Goal: Information Seeking & Learning: Learn about a topic

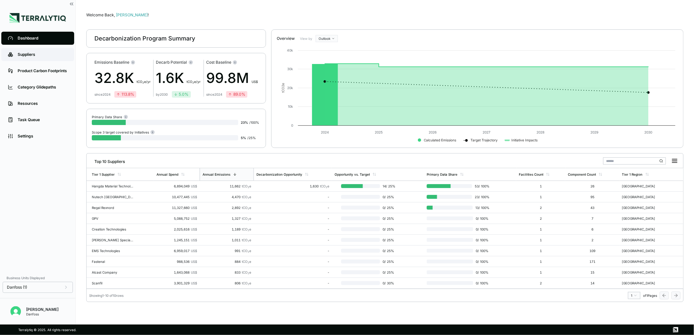
click at [23, 52] on div "Suppliers" at bounding box center [43, 54] width 50 height 5
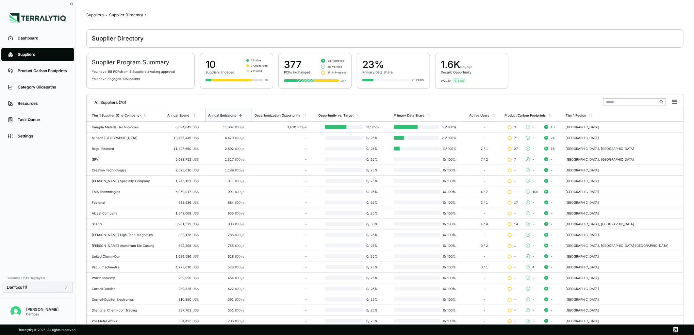
click at [65, 292] on div "Danfoss (1)" at bounding box center [38, 287] width 70 height 11
click at [67, 288] on icon at bounding box center [65, 287] width 5 height 5
click at [135, 296] on button "Apply" at bounding box center [133, 294] width 15 height 7
click at [644, 105] on div at bounding box center [641, 102] width 77 height 12
click at [648, 102] on input "text" at bounding box center [634, 101] width 63 height 7
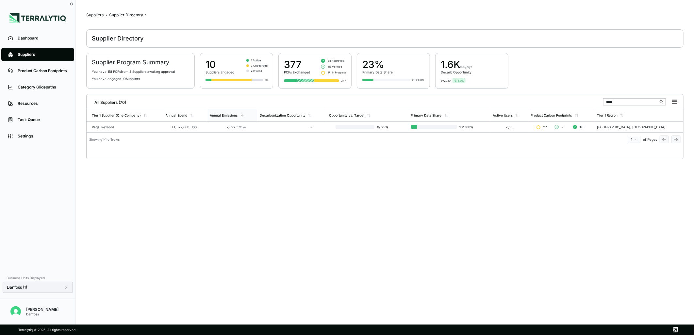
drag, startPoint x: 632, startPoint y: 102, endPoint x: 582, endPoint y: 102, distance: 49.3
click at [582, 102] on div "All Suppliers (70) *****" at bounding box center [384, 100] width 591 height 13
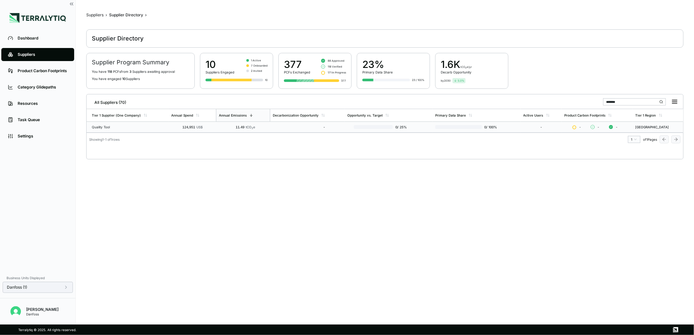
type input "*******"
click at [153, 125] on div "Quality Tool" at bounding box center [129, 127] width 74 height 4
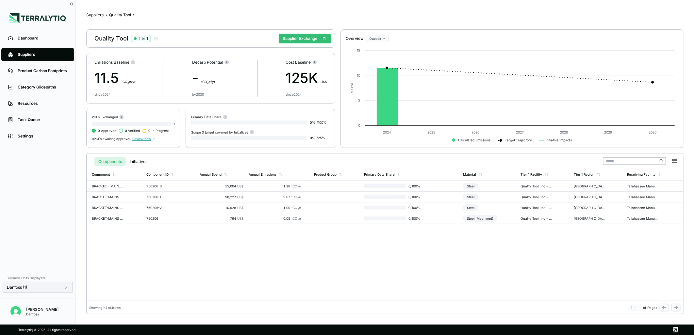
click at [142, 138] on span "Review now" at bounding box center [143, 139] width 23 height 4
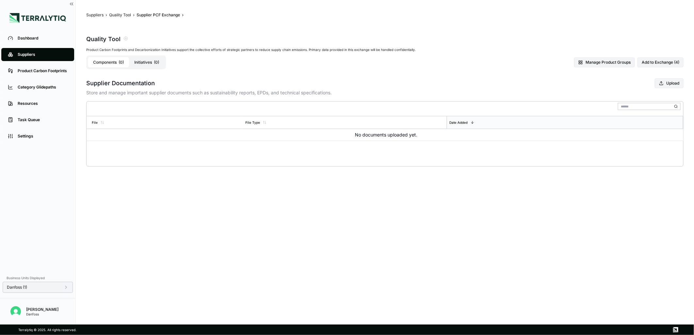
click at [134, 56] on div "Components ( 0 ) Initiatives ( 0 )" at bounding box center [126, 63] width 80 height 14
click at [137, 60] on button "Initiatives ( 0 )" at bounding box center [146, 62] width 35 height 10
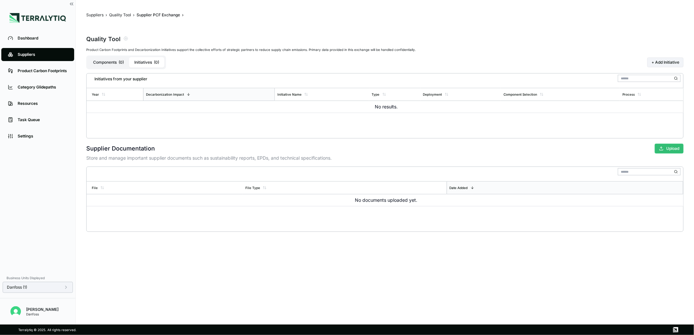
click at [679, 148] on button "Upload" at bounding box center [668, 149] width 29 height 10
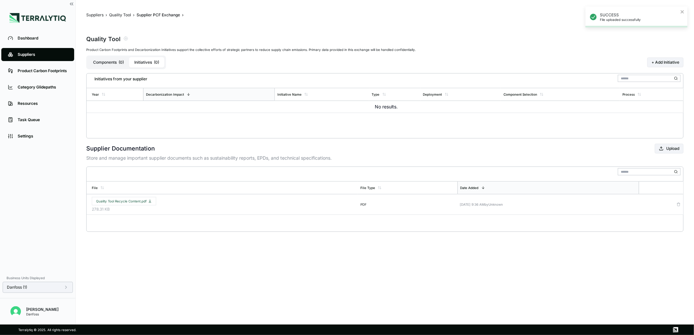
click at [35, 54] on div "Suppliers" at bounding box center [43, 54] width 50 height 5
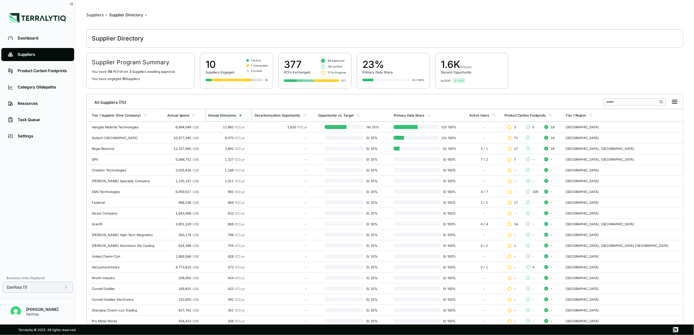
click at [638, 100] on input "text" at bounding box center [634, 101] width 63 height 7
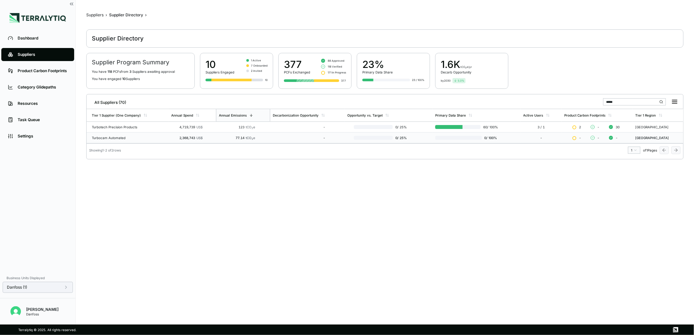
type input "*****"
click at [103, 139] on div "Turbocam Automated" at bounding box center [129, 138] width 74 height 4
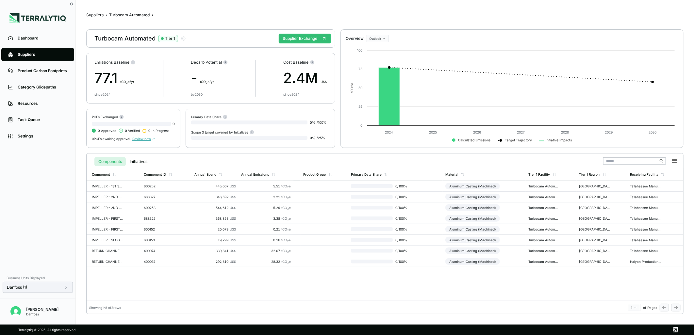
click at [143, 140] on span "Review now" at bounding box center [143, 139] width 23 height 4
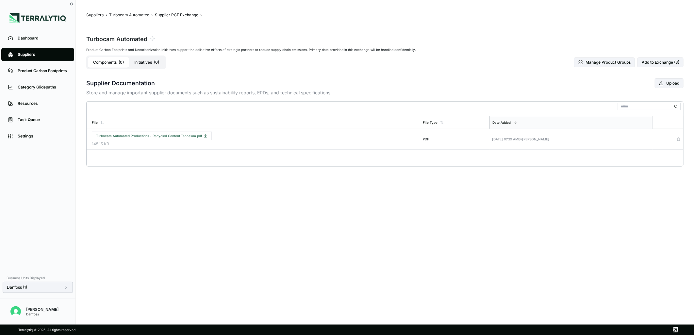
click at [602, 265] on main "Suppliers › Turbocam Automated › Supplier PCF Exchange › Turbocam Automated Pro…" at bounding box center [385, 162] width 618 height 325
click at [56, 57] on link "Suppliers" at bounding box center [37, 54] width 73 height 13
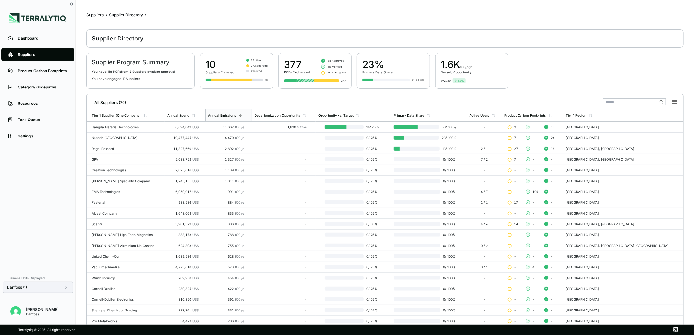
click at [641, 102] on input "text" at bounding box center [634, 101] width 63 height 7
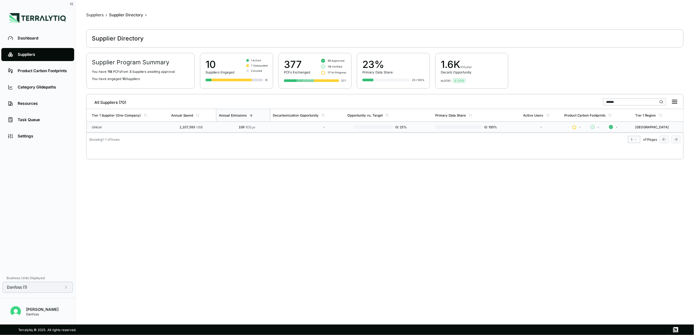
type input "******"
click at [138, 128] on div "Unicor" at bounding box center [129, 127] width 74 height 4
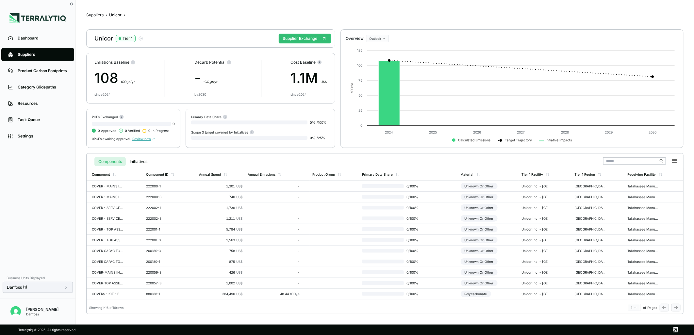
click at [143, 138] on span "Review now" at bounding box center [143, 139] width 23 height 4
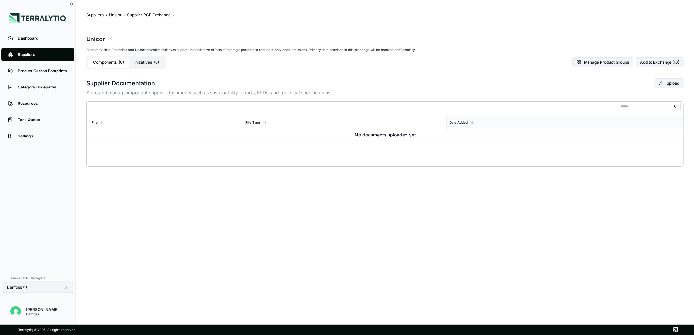
click at [145, 63] on button "Initiatives ( 0 )" at bounding box center [146, 62] width 35 height 10
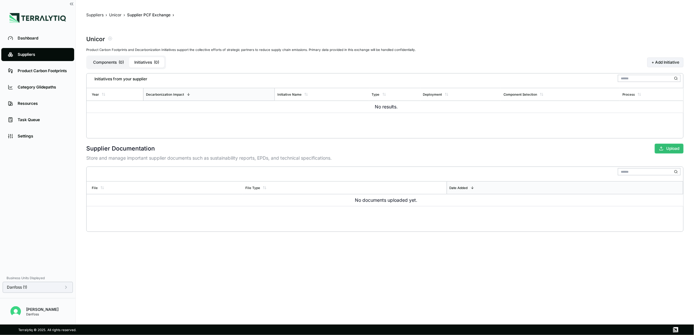
click at [670, 152] on button "Upload" at bounding box center [668, 149] width 29 height 10
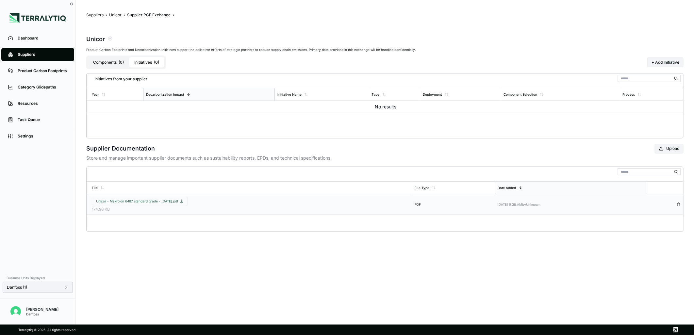
click at [678, 204] on icon "button" at bounding box center [678, 204] width 4 height 4
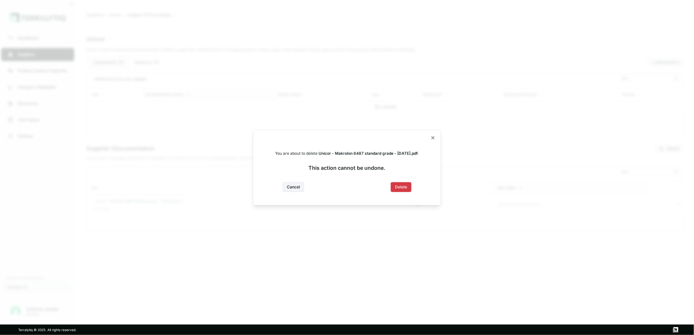
click at [400, 185] on button "Delete" at bounding box center [401, 187] width 21 height 10
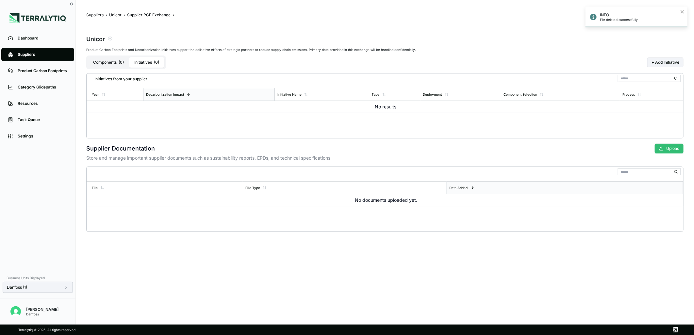
click at [675, 148] on button "Upload" at bounding box center [668, 149] width 29 height 10
click at [40, 56] on div "Suppliers" at bounding box center [43, 54] width 50 height 5
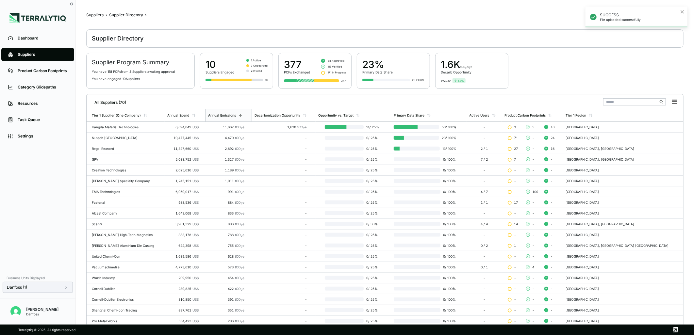
click at [621, 102] on input "text" at bounding box center [634, 101] width 63 height 7
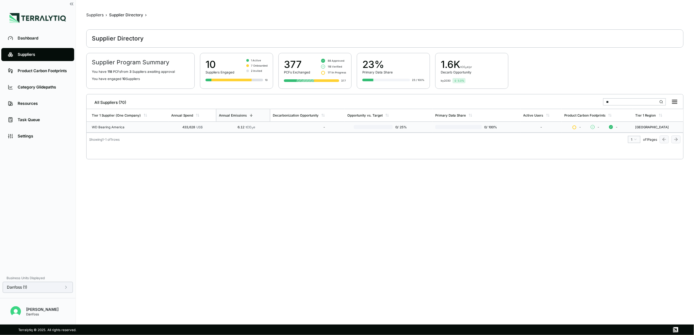
type input "**"
click at [115, 127] on div "WD Bearing America" at bounding box center [129, 127] width 74 height 4
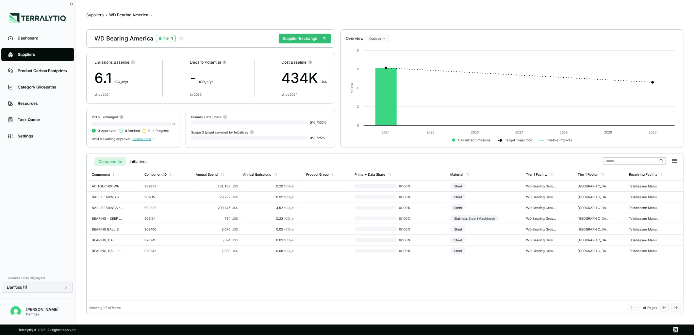
click at [144, 137] on span "Review now" at bounding box center [143, 139] width 23 height 4
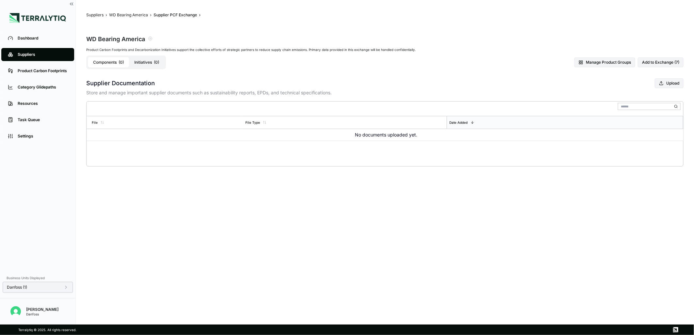
click at [154, 63] on span "( 0 )" at bounding box center [156, 62] width 5 height 5
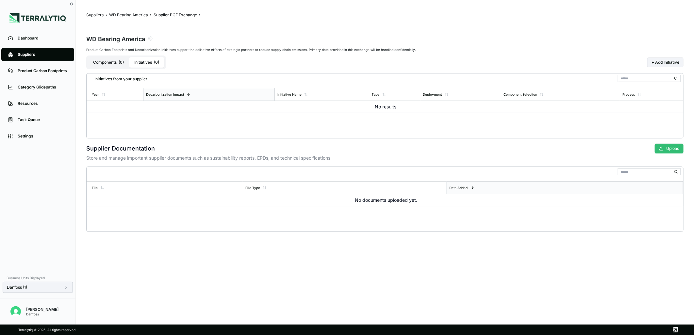
click at [676, 150] on button "Upload" at bounding box center [668, 149] width 29 height 10
click at [665, 146] on button "Upload" at bounding box center [668, 149] width 29 height 10
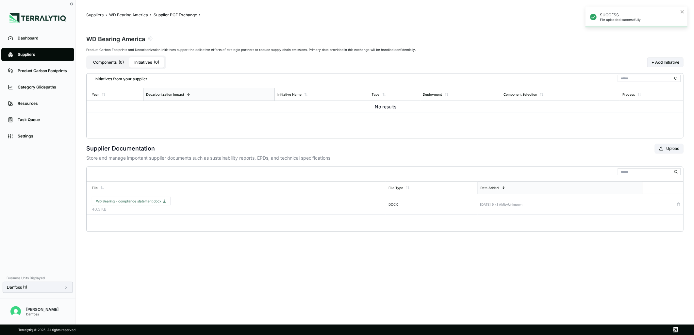
click at [301, 283] on main "Suppliers › WD Bearing America › Supplier PCF Exchange › WD Bearing America Pro…" at bounding box center [385, 162] width 618 height 325
click at [47, 54] on div "Suppliers" at bounding box center [43, 54] width 50 height 5
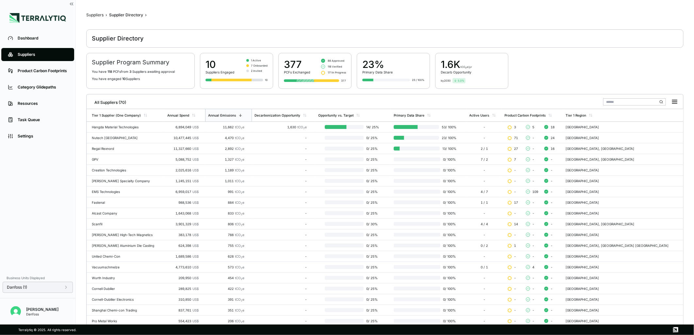
click at [643, 103] on input "text" at bounding box center [634, 101] width 63 height 7
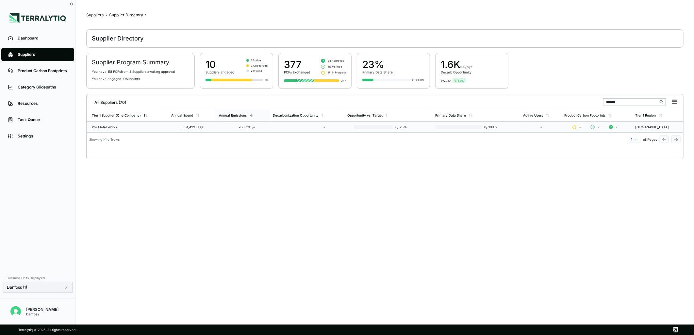
type input "*******"
click at [126, 122] on td "Pro Metal Works" at bounding box center [128, 127] width 82 height 11
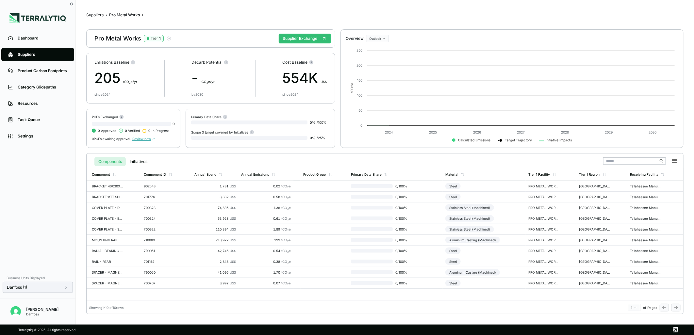
click at [123, 125] on div at bounding box center [131, 124] width 79 height 4
click at [143, 138] on span "Review now" at bounding box center [143, 139] width 23 height 4
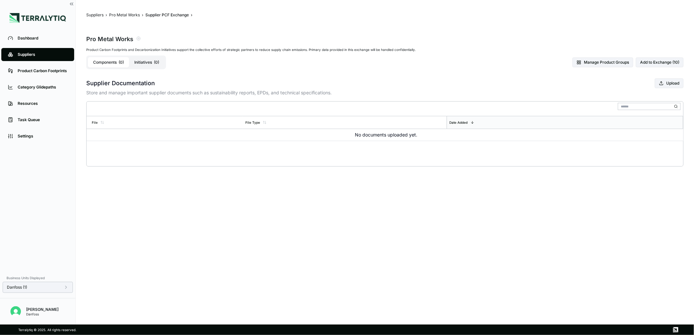
click at [144, 64] on button "Initiatives ( 0 )" at bounding box center [146, 62] width 35 height 10
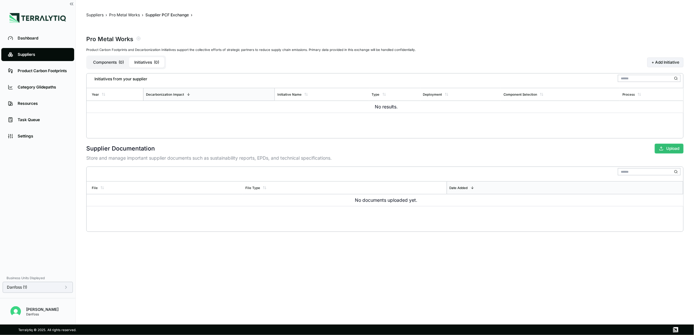
click at [667, 149] on button "Upload" at bounding box center [668, 149] width 29 height 10
click at [43, 52] on div "Suppliers" at bounding box center [43, 54] width 50 height 5
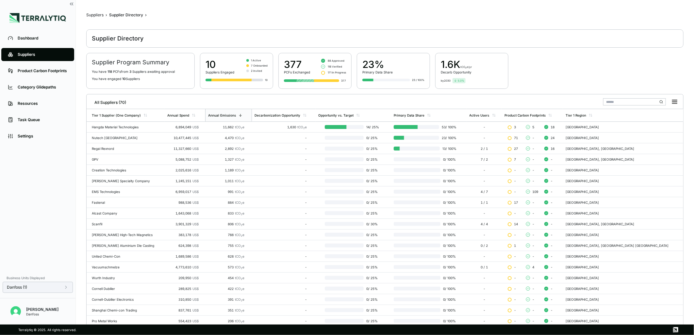
click at [637, 103] on input "text" at bounding box center [634, 101] width 63 height 7
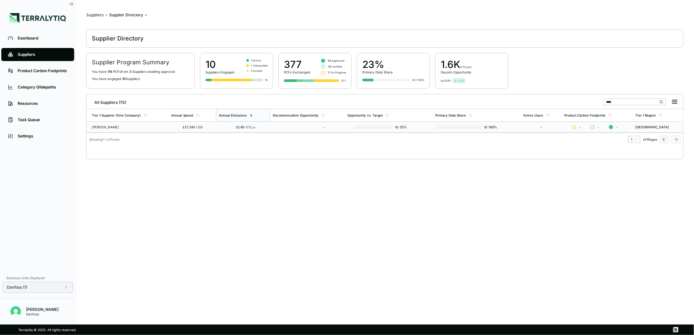
type input "***"
click at [159, 125] on div "[PERSON_NAME]" at bounding box center [129, 127] width 74 height 4
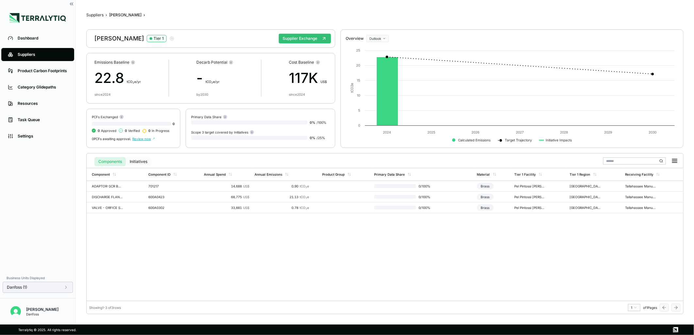
click at [134, 160] on button "Initiatives" at bounding box center [138, 161] width 25 height 9
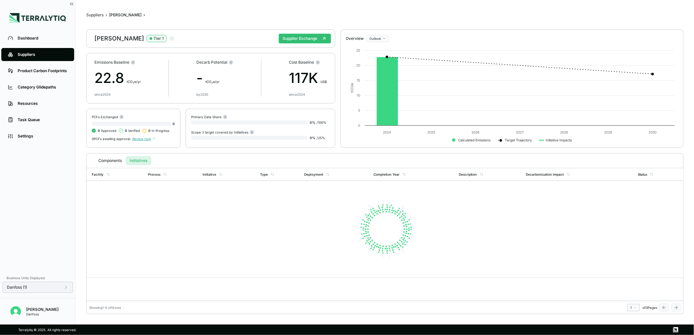
click at [141, 139] on span "Review now" at bounding box center [143, 139] width 23 height 4
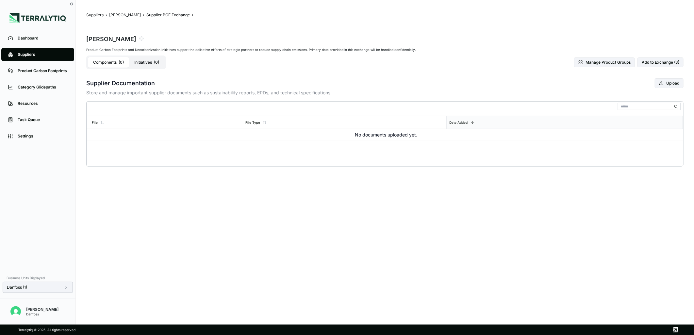
click at [145, 56] on div "Components ( 0 ) Initiatives ( 0 )" at bounding box center [126, 63] width 80 height 14
click at [142, 61] on button "Initiatives ( 0 )" at bounding box center [146, 62] width 35 height 10
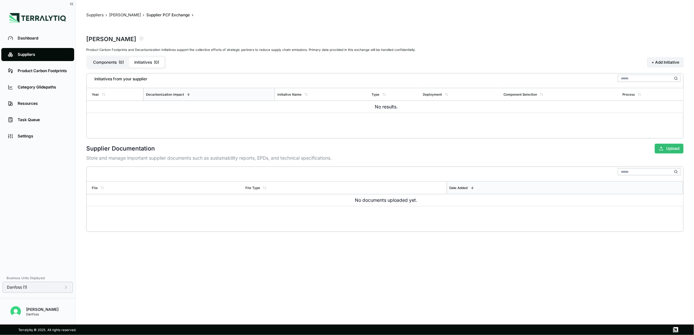
click at [662, 147] on icon "button" at bounding box center [661, 148] width 5 height 5
drag, startPoint x: 168, startPoint y: 258, endPoint x: 168, endPoint y: 252, distance: 6.2
click at [168, 258] on main "Suppliers › Pel Pintossi [PERSON_NAME] › Supplier PCF Exchange › Pel Pintossi […" at bounding box center [385, 162] width 618 height 325
click at [34, 56] on div "Suppliers" at bounding box center [43, 54] width 50 height 5
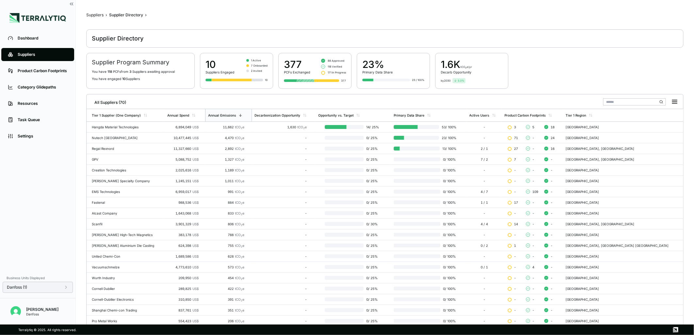
click at [620, 102] on input "text" at bounding box center [634, 101] width 63 height 7
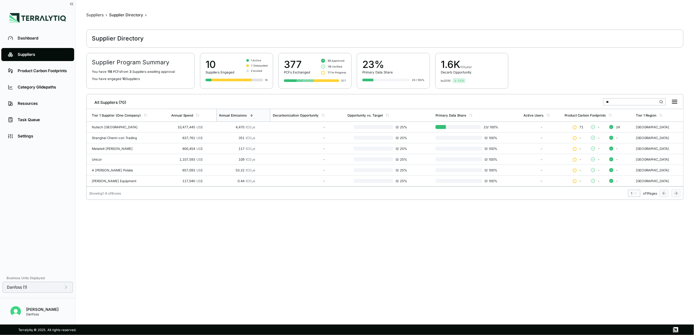
type input "*"
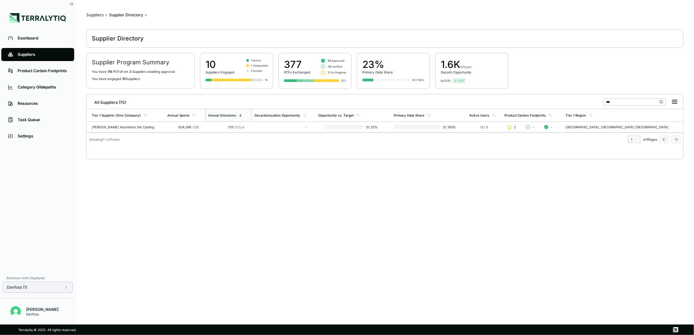
type input "***"
drag, startPoint x: 641, startPoint y: 102, endPoint x: 572, endPoint y: 102, distance: 68.9
click at [572, 102] on div "All Suppliers (70) ***" at bounding box center [384, 100] width 591 height 13
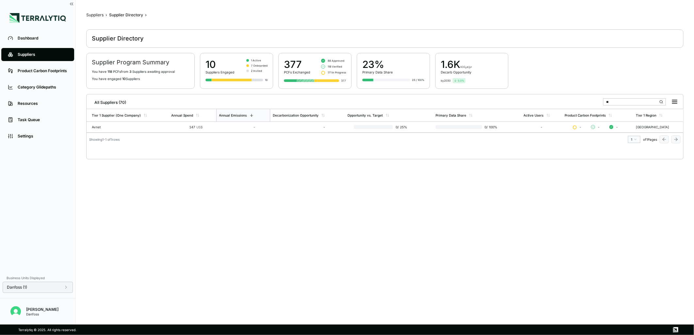
type input "*"
type input "*****"
click at [102, 127] on div "Turbotech Precision Products" at bounding box center [129, 127] width 74 height 4
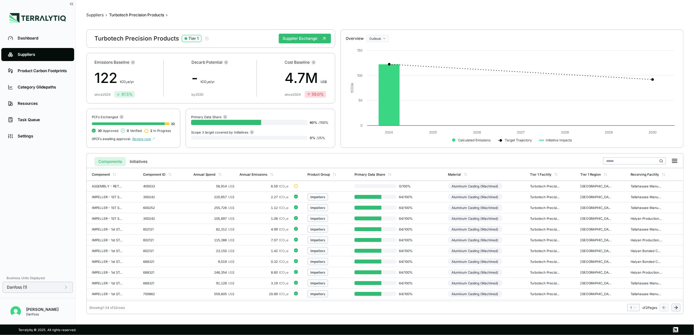
click at [141, 137] on span "Review now" at bounding box center [143, 139] width 23 height 4
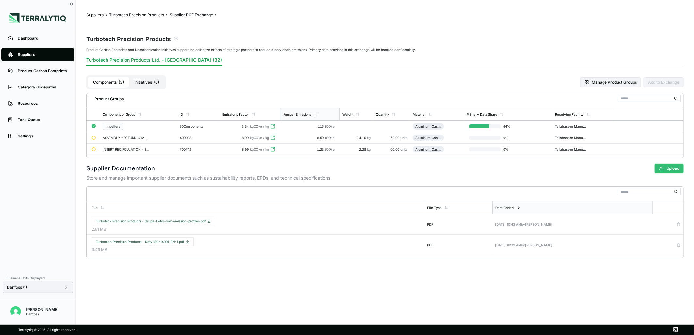
click at [672, 171] on button "Upload" at bounding box center [668, 169] width 29 height 10
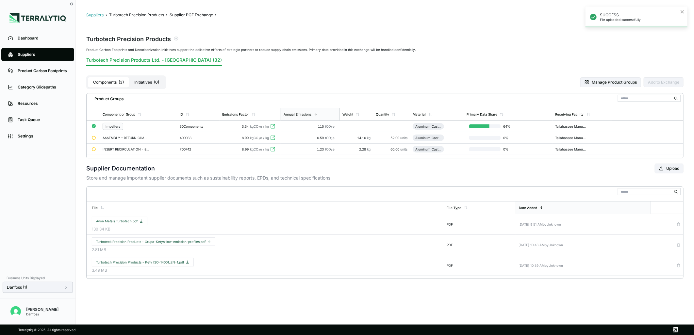
click at [100, 14] on button "Suppliers" at bounding box center [94, 14] width 17 height 5
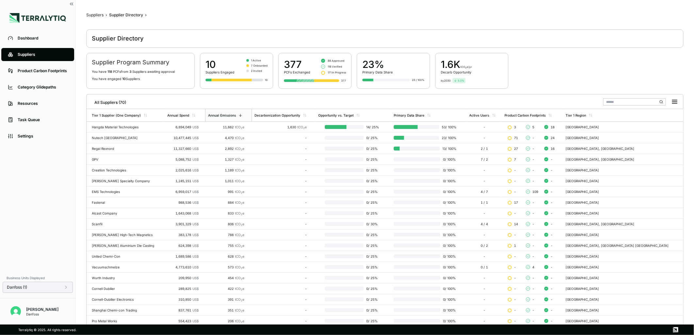
click at [650, 101] on input "text" at bounding box center [634, 101] width 63 height 7
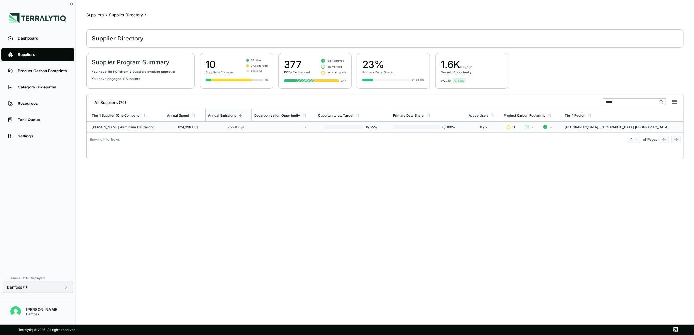
type input "*****"
click at [122, 125] on div "[PERSON_NAME] Aluminium Die Casting" at bounding box center [127, 127] width 70 height 4
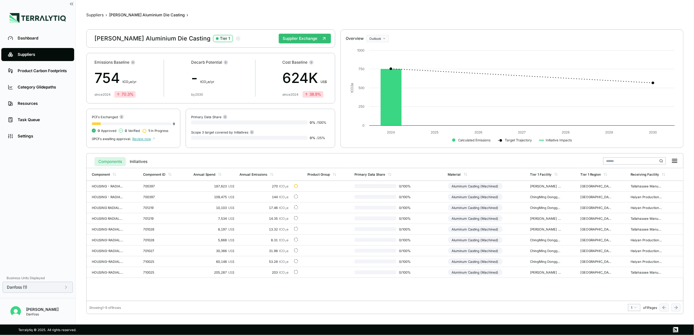
click at [145, 140] on span "Review now" at bounding box center [143, 139] width 23 height 4
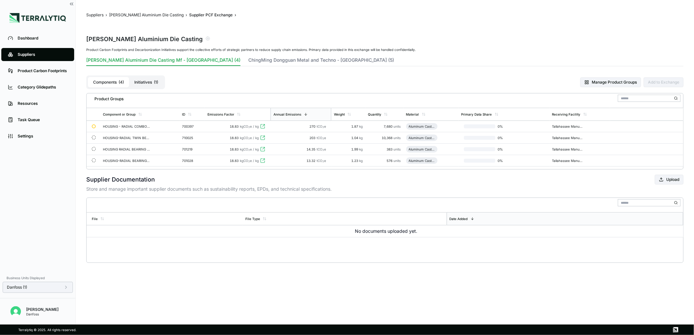
click at [143, 79] on button "Initiatives ( 1 )" at bounding box center [146, 82] width 34 height 10
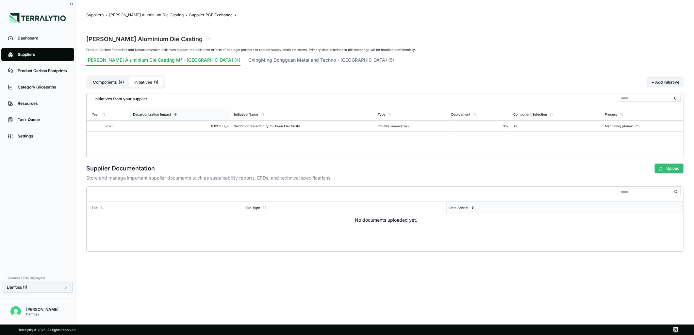
click at [677, 165] on button "Upload" at bounding box center [668, 169] width 29 height 10
click at [95, 15] on button "Suppliers" at bounding box center [94, 14] width 17 height 5
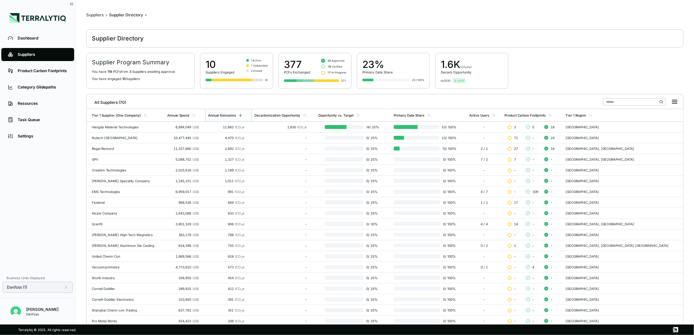
click at [637, 102] on input "text" at bounding box center [634, 101] width 63 height 7
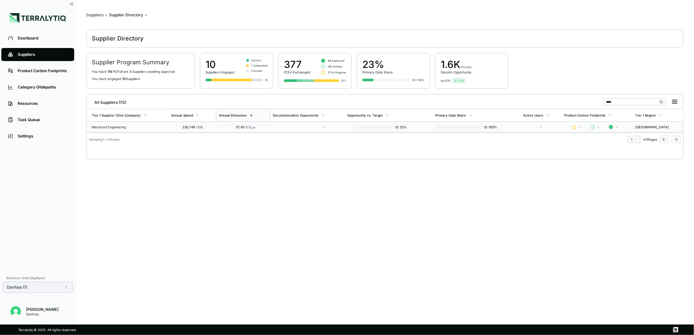
type input "****"
click at [123, 129] on div "Macbrout Engineering" at bounding box center [129, 127] width 74 height 4
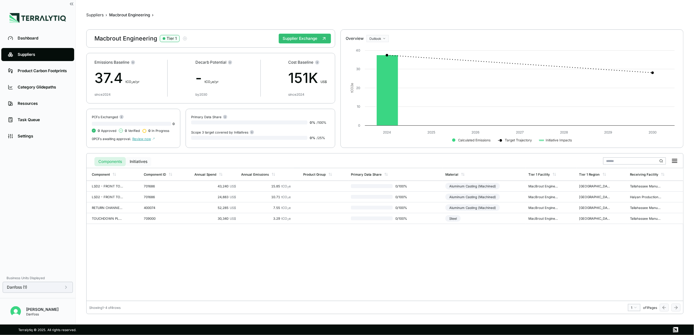
click at [138, 162] on button "Initiatives" at bounding box center [138, 161] width 25 height 9
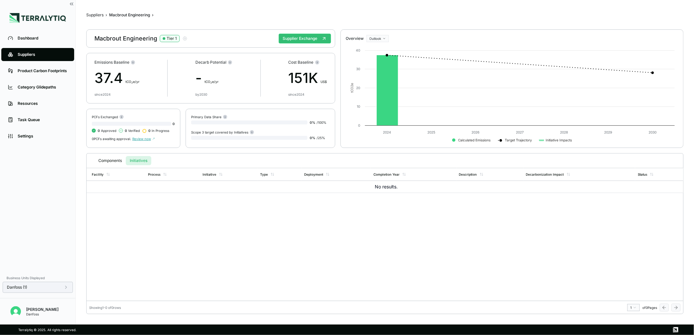
click at [147, 137] on span "Review now" at bounding box center [143, 139] width 23 height 4
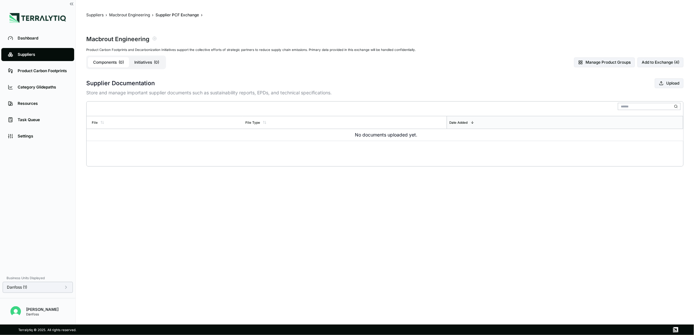
click at [143, 57] on button "Initiatives ( 0 )" at bounding box center [146, 62] width 35 height 10
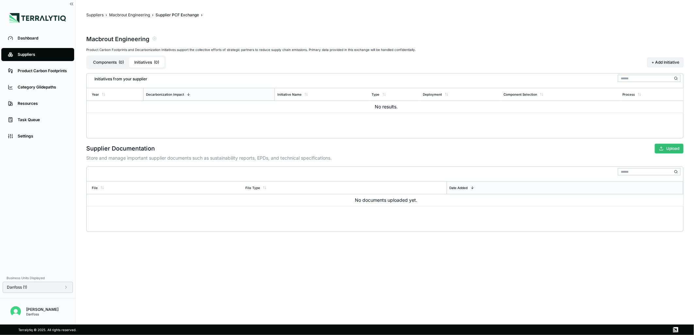
click at [661, 146] on icon "button" at bounding box center [661, 148] width 5 height 5
click at [660, 145] on button "Upload" at bounding box center [668, 149] width 29 height 10
click at [130, 16] on button "Macbrout Engineering" at bounding box center [129, 14] width 41 height 5
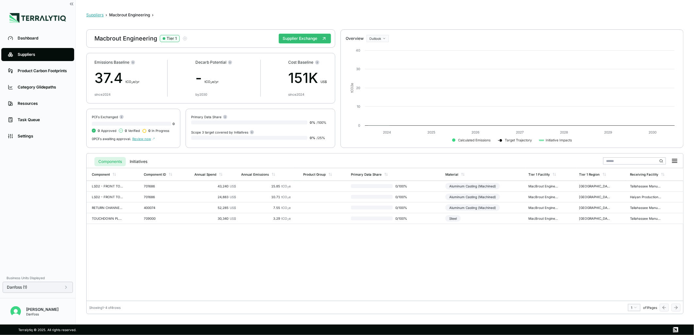
click at [88, 14] on button "Suppliers" at bounding box center [94, 14] width 17 height 5
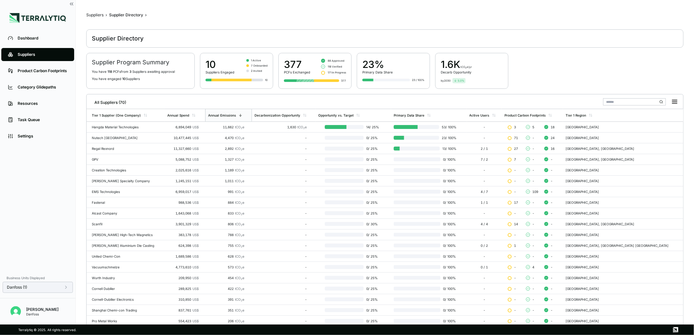
click at [631, 102] on input "text" at bounding box center [634, 101] width 63 height 7
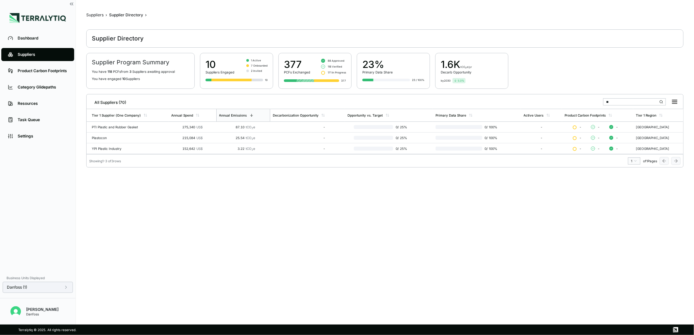
type input "*"
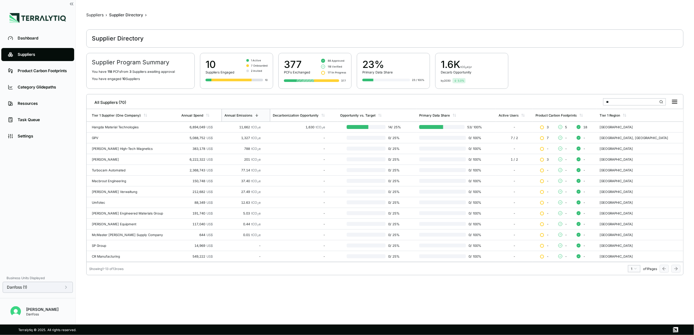
type input "*"
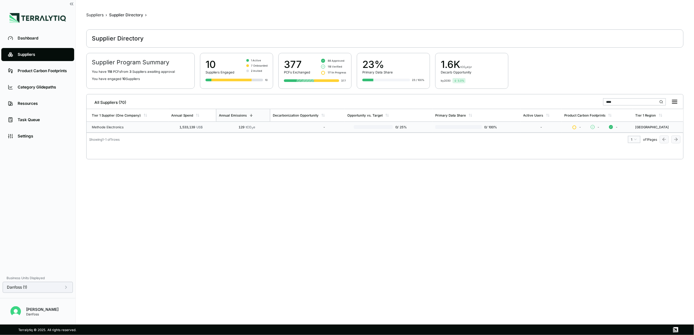
type input "****"
click at [148, 124] on td "Methode Electronics" at bounding box center [128, 127] width 82 height 11
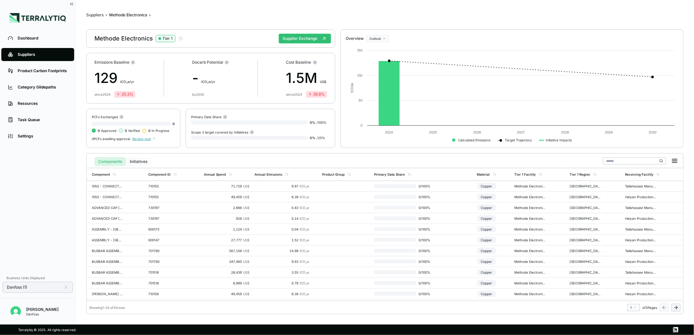
click at [137, 162] on button "Initiatives" at bounding box center [138, 161] width 25 height 9
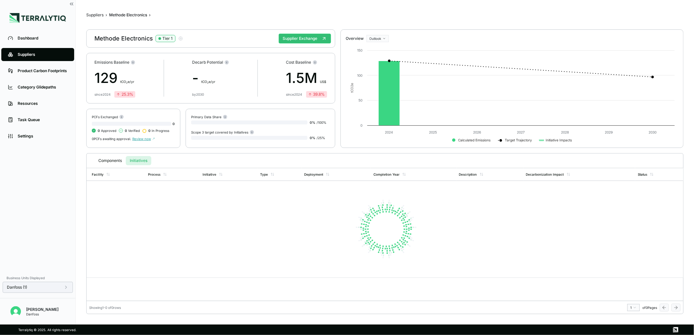
click at [141, 139] on span "Review now" at bounding box center [143, 139] width 23 height 4
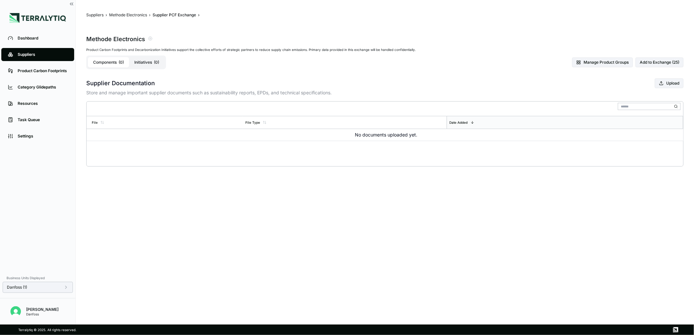
click at [145, 66] on button "Initiatives ( 0 )" at bounding box center [146, 62] width 35 height 10
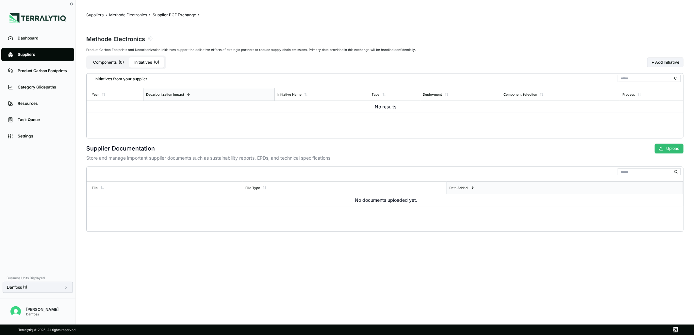
click at [678, 150] on button "Upload" at bounding box center [668, 149] width 29 height 10
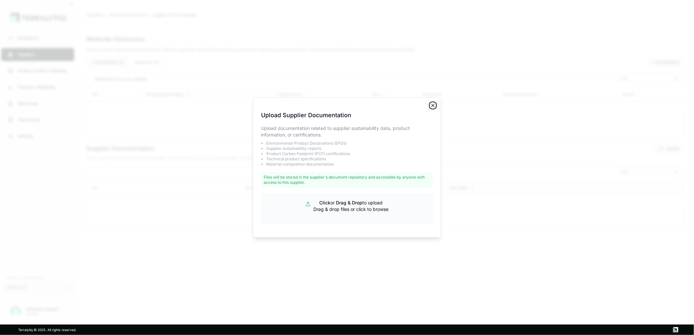
click at [433, 103] on icon "button" at bounding box center [432, 105] width 5 height 5
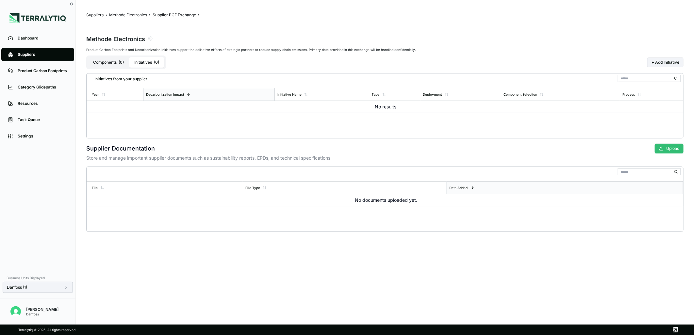
click at [668, 149] on button "Upload" at bounding box center [668, 149] width 29 height 10
click at [676, 152] on button "Upload" at bounding box center [668, 149] width 29 height 10
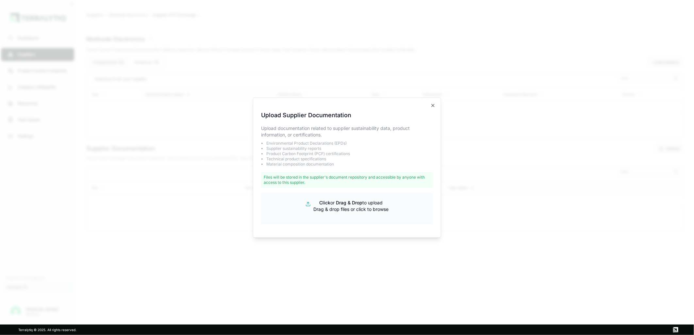
click at [436, 106] on div "Upload Supplier Documentation Upload documentation related to supplier sustaina…" at bounding box center [347, 167] width 188 height 140
click at [433, 105] on icon "button" at bounding box center [432, 105] width 5 height 5
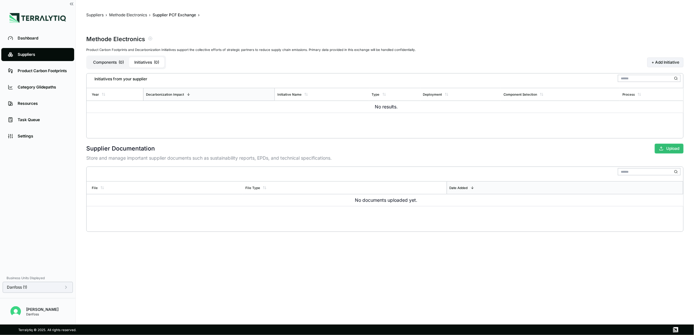
click at [668, 150] on button "Upload" at bounding box center [668, 149] width 29 height 10
click at [121, 14] on button "Methode Electronics" at bounding box center [128, 14] width 38 height 5
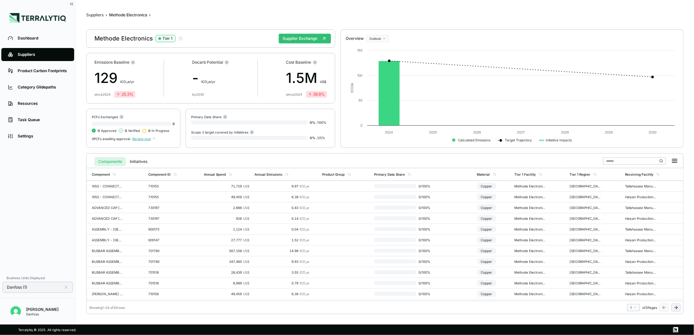
click at [138, 139] on span "Review now" at bounding box center [143, 139] width 23 height 4
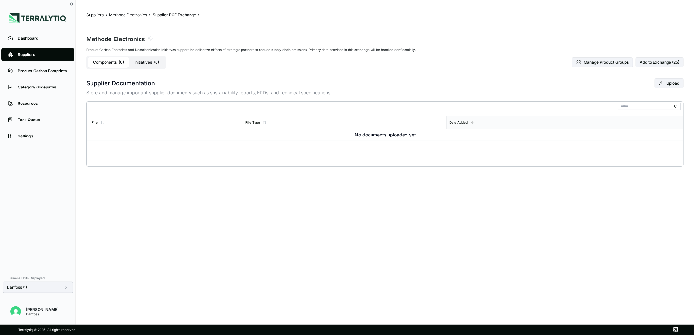
click at [142, 60] on button "Initiatives ( 0 )" at bounding box center [146, 62] width 35 height 10
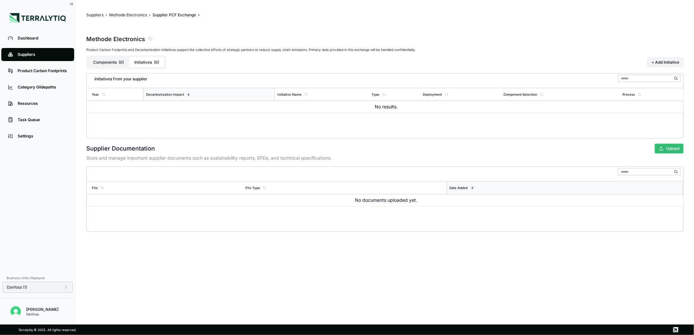
click at [674, 151] on button "Upload" at bounding box center [668, 149] width 29 height 10
click at [682, 8] on div "SUCCESS File uploaded successfully" at bounding box center [636, 17] width 102 height 21
click at [669, 149] on button "Upload" at bounding box center [668, 149] width 29 height 10
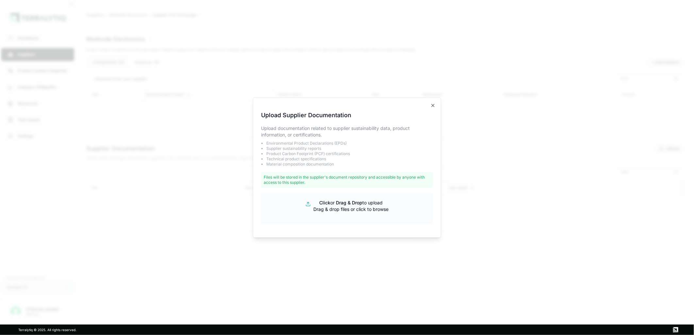
click at [361, 216] on form "Click or Drag & Drop to upload Drag & drop files or click to browse" at bounding box center [347, 208] width 172 height 31
click at [365, 206] on p "Click or Drag & Drop to upload Drag & drop files or click to browse" at bounding box center [350, 206] width 75 height 13
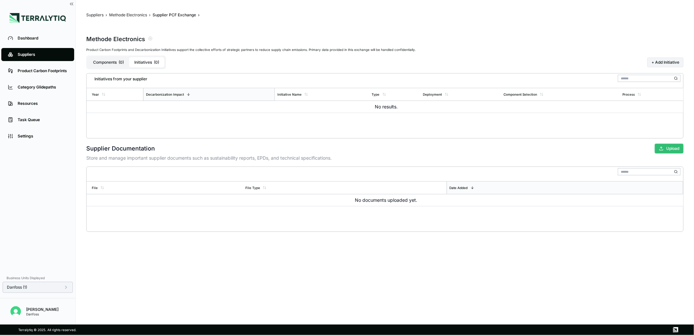
click at [669, 151] on button "Upload" at bounding box center [668, 149] width 29 height 10
click at [95, 12] on button "Suppliers" at bounding box center [94, 14] width 17 height 5
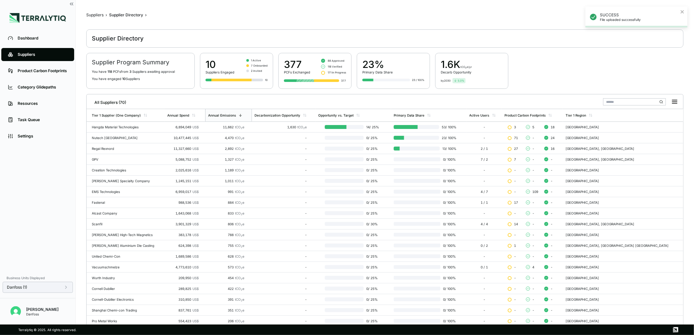
click at [678, 10] on div "SUCCESS File uploaded successfully" at bounding box center [634, 16] width 92 height 13
click at [647, 102] on input "text" at bounding box center [634, 101] width 63 height 7
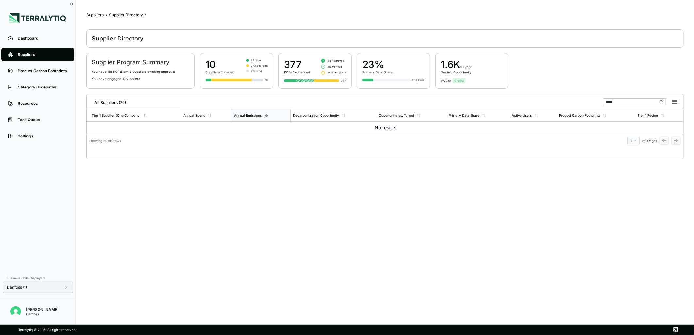
type input "*****"
click at [58, 51] on link "Suppliers" at bounding box center [37, 54] width 73 height 13
click at [68, 288] on icon at bounding box center [65, 287] width 5 height 5
click at [92, 192] on div "Danfoss (Select All)" at bounding box center [111, 191] width 54 height 8
click at [90, 191] on div at bounding box center [89, 191] width 5 height 5
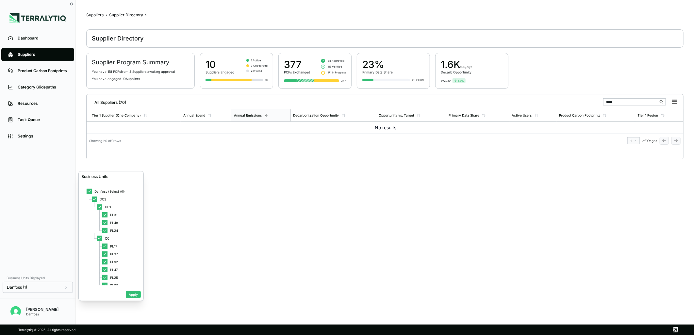
click at [136, 292] on button "Apply" at bounding box center [133, 294] width 15 height 7
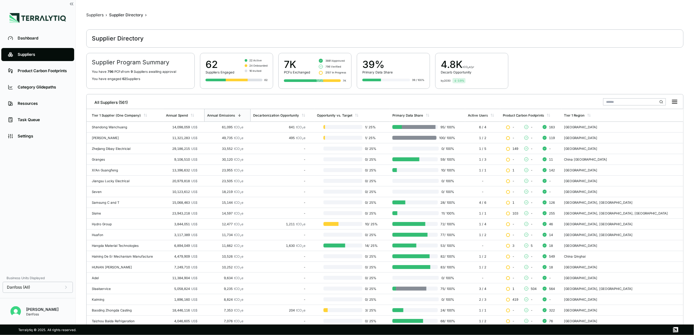
click at [628, 100] on input "text" at bounding box center [634, 101] width 63 height 7
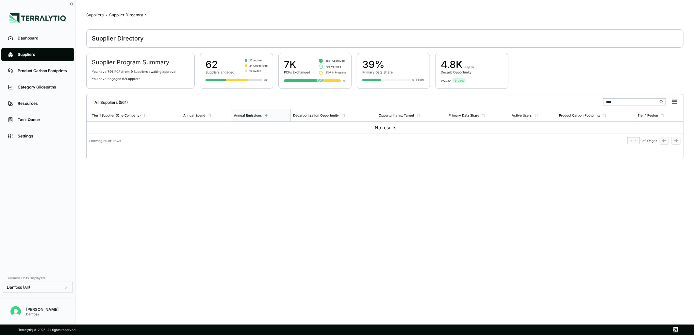
type input "*****"
drag, startPoint x: 624, startPoint y: 99, endPoint x: 506, endPoint y: 122, distance: 119.4
click at [506, 122] on div "All Suppliers (561) ***** Tier 1 Supplier (One Company) Annual Spend Annual Emi…" at bounding box center [385, 119] width 596 height 50
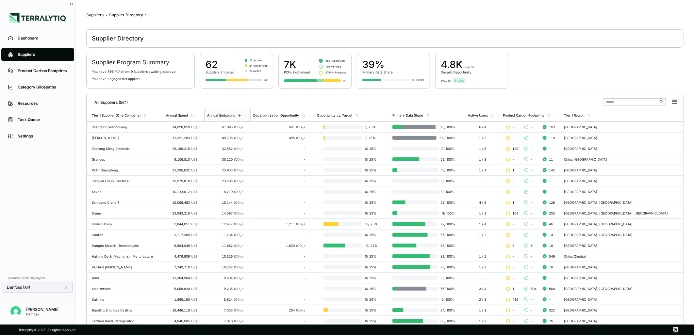
click at [69, 286] on div "Danfoss (All)" at bounding box center [38, 287] width 70 height 11
click at [66, 289] on icon at bounding box center [65, 287] width 5 height 5
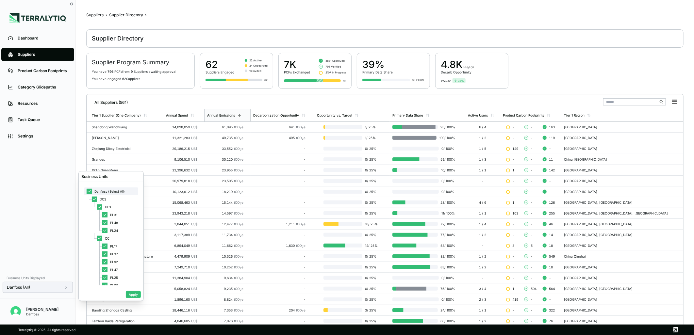
click at [92, 192] on div "Danfoss (Select All)" at bounding box center [111, 191] width 54 height 8
click at [105, 255] on div at bounding box center [104, 253] width 5 height 5
click at [131, 293] on button "Apply" at bounding box center [133, 294] width 15 height 7
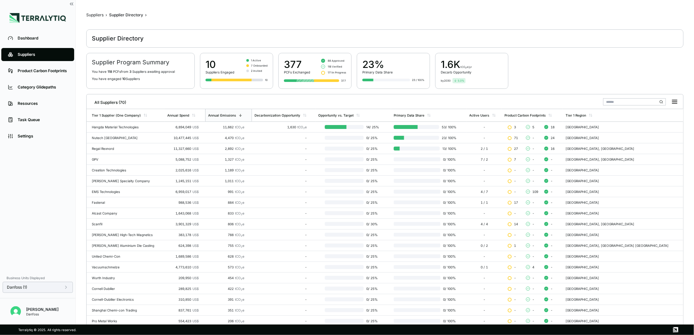
click at [569, 45] on div "Supplier Directory" at bounding box center [384, 38] width 597 height 18
click at [626, 102] on input "text" at bounding box center [634, 101] width 63 height 7
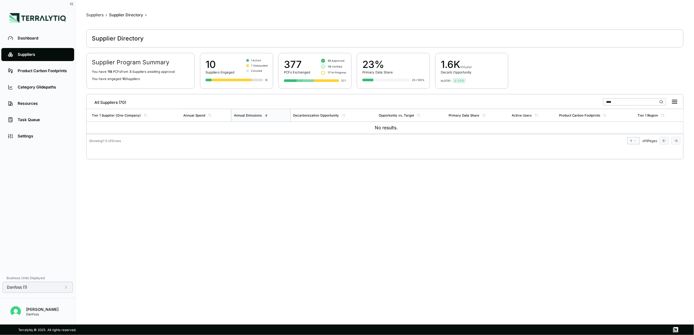
click at [617, 73] on div "Supplier Program Summary You have 118 PCF s from 3 Supplier s awaiting approval…" at bounding box center [384, 71] width 597 height 36
click at [90, 15] on div "Suppliers" at bounding box center [94, 14] width 17 height 5
click at [97, 14] on div "Suppliers" at bounding box center [94, 14] width 17 height 5
click at [53, 51] on link "Suppliers" at bounding box center [37, 54] width 73 height 13
click at [24, 50] on link "Suppliers" at bounding box center [37, 54] width 73 height 13
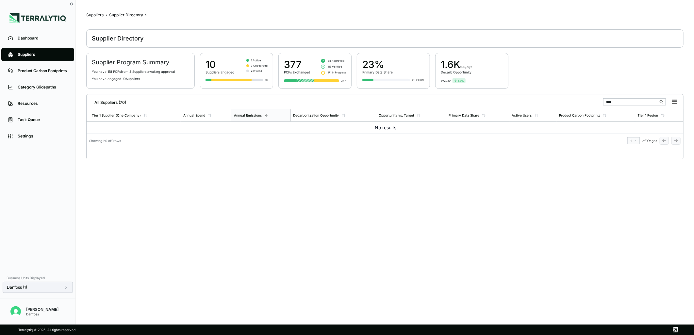
click at [24, 50] on link "Suppliers" at bounding box center [37, 54] width 73 height 13
drag, startPoint x: 610, startPoint y: 102, endPoint x: 566, endPoint y: 103, distance: 43.4
click at [566, 103] on div "All Suppliers (70) ****" at bounding box center [384, 100] width 591 height 13
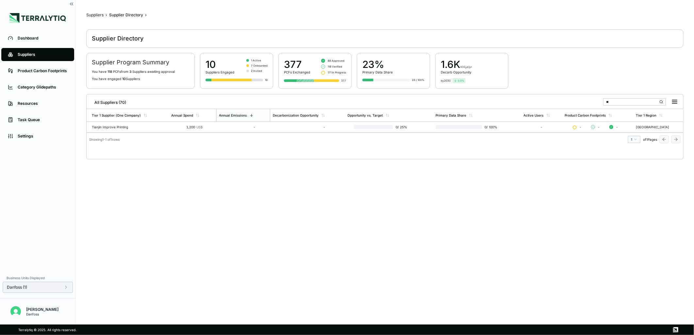
type input "*"
type input "***"
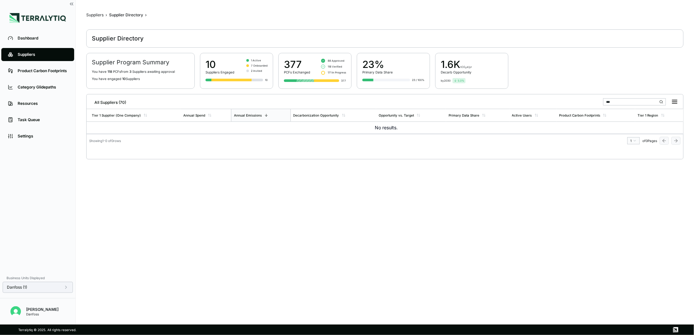
drag, startPoint x: 626, startPoint y: 101, endPoint x: 592, endPoint y: 102, distance: 33.6
click at [592, 102] on div "All Suppliers (70) ***" at bounding box center [384, 100] width 591 height 13
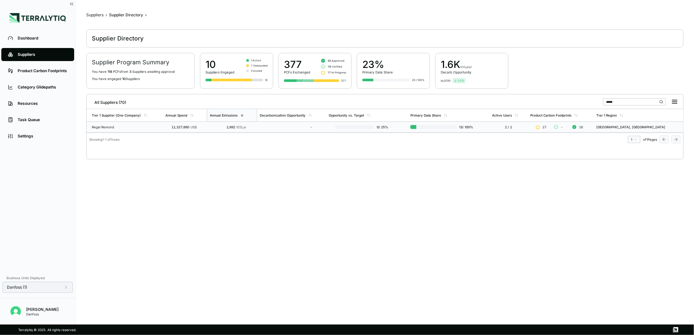
type input "*****"
click at [104, 127] on div "Regal Rexnord" at bounding box center [126, 127] width 68 height 4
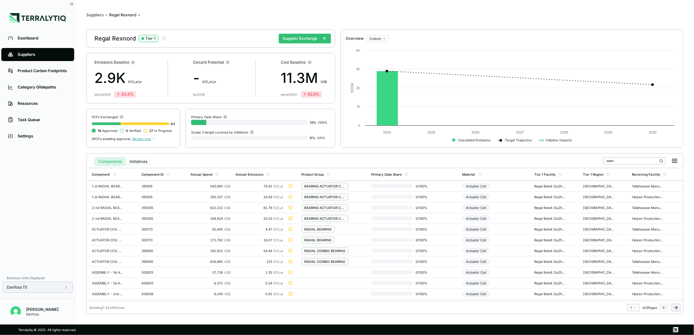
click at [142, 162] on button "Initiatives" at bounding box center [138, 161] width 25 height 9
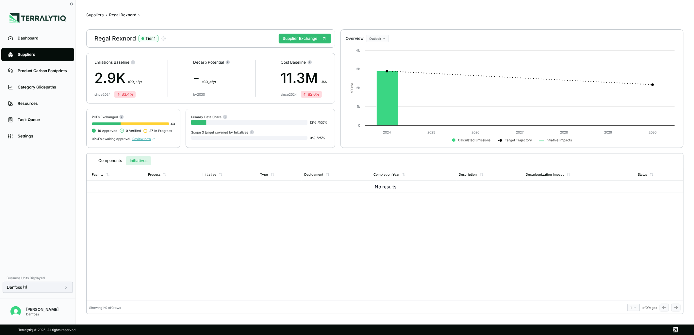
click at [137, 138] on span "Review now" at bounding box center [143, 139] width 23 height 4
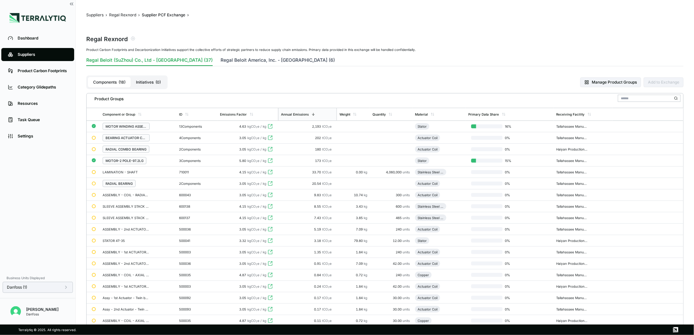
drag, startPoint x: 226, startPoint y: 62, endPoint x: 217, endPoint y: 64, distance: 9.0
click at [226, 62] on button "Regal Beloit America, Inc. - [GEOGRAPHIC_DATA] (6)" at bounding box center [277, 61] width 114 height 9
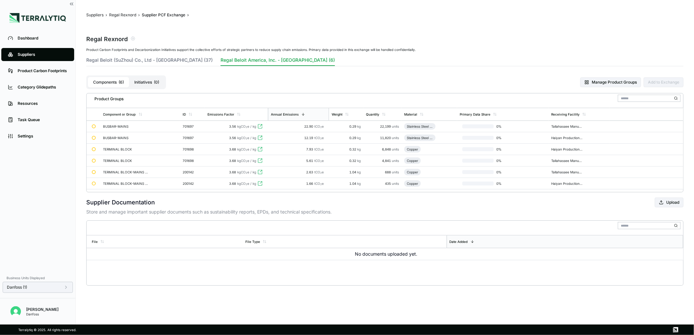
click at [146, 83] on button "Initiatives ( 0 )" at bounding box center [146, 82] width 35 height 10
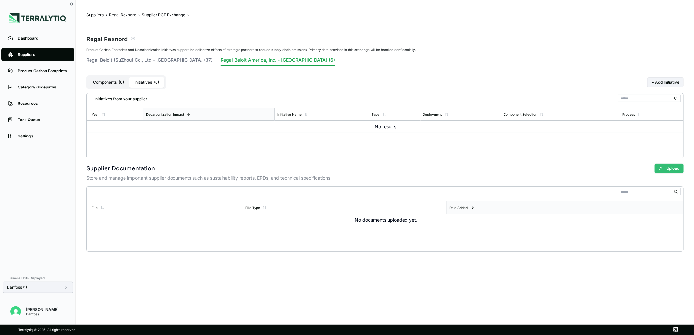
click at [671, 169] on button "Upload" at bounding box center [668, 169] width 29 height 10
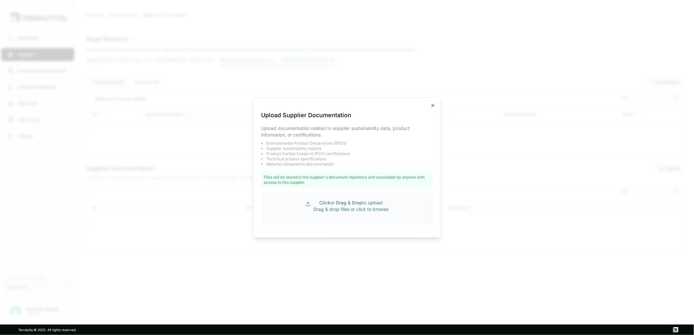
click at [381, 206] on p "Click or Drag & Drop to upload Drag & drop files or click to browse" at bounding box center [350, 206] width 75 height 13
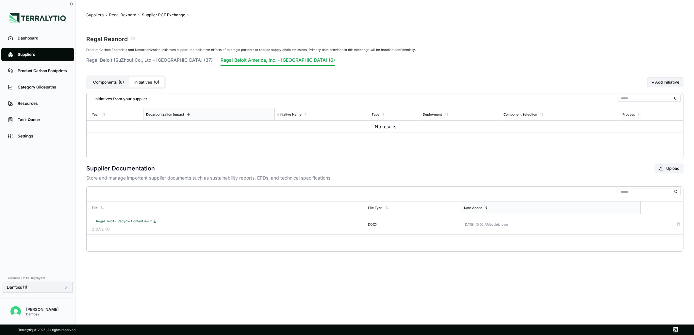
click at [28, 50] on link "Suppliers" at bounding box center [37, 54] width 73 height 13
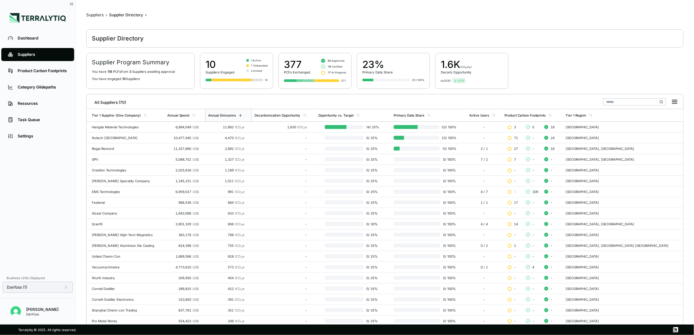
click at [648, 101] on input "text" at bounding box center [634, 101] width 63 height 7
type input "*"
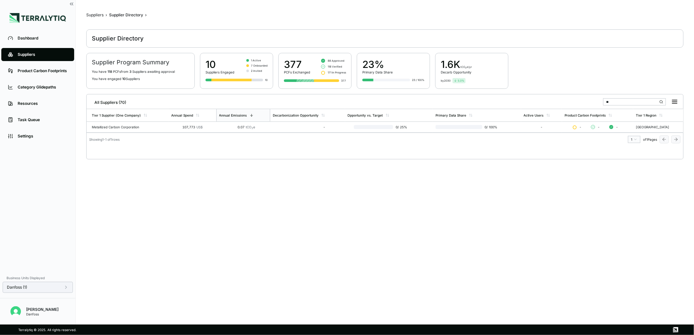
type input "*"
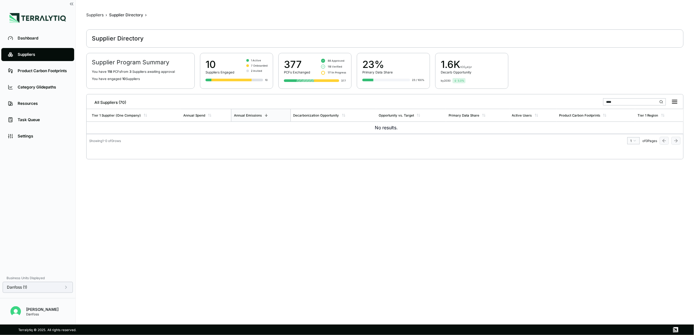
type input "****"
drag, startPoint x: 642, startPoint y: 100, endPoint x: 566, endPoint y: 104, distance: 76.2
click at [566, 104] on div "All Suppliers (70) ****" at bounding box center [384, 100] width 591 height 13
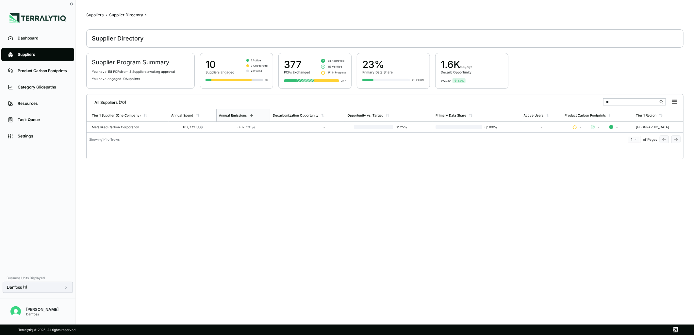
type input "**"
drag, startPoint x: 602, startPoint y: 102, endPoint x: 581, endPoint y: 101, distance: 20.9
click at [581, 101] on div "All Suppliers (70) **" at bounding box center [384, 100] width 591 height 13
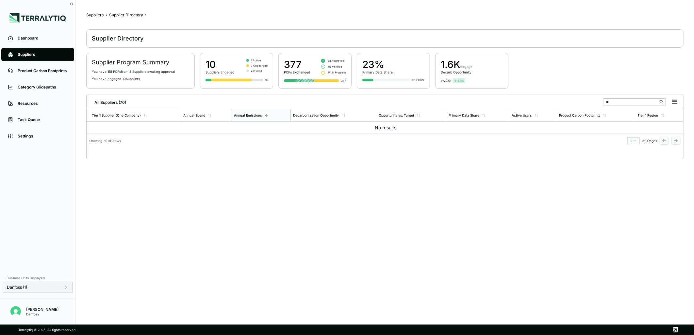
type input "*"
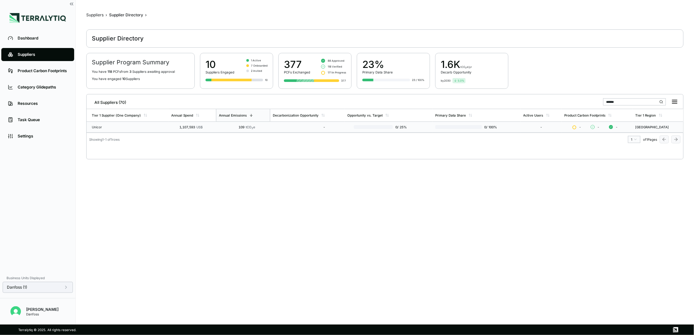
type input "******"
click at [123, 128] on div "Unicor" at bounding box center [129, 127] width 74 height 4
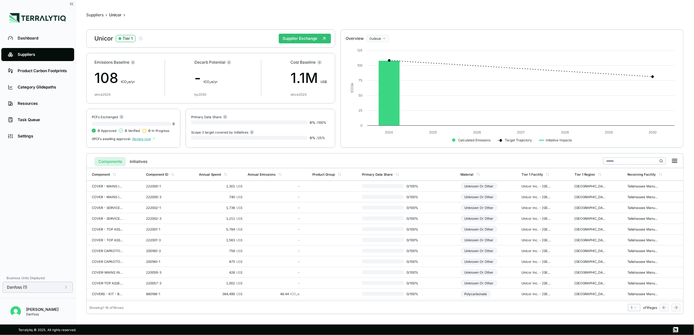
click at [141, 139] on span "Review now" at bounding box center [143, 139] width 23 height 4
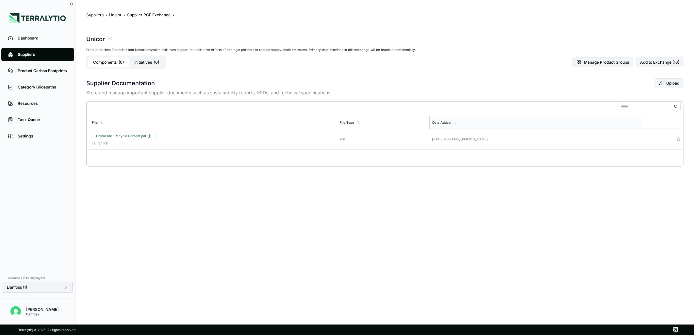
click at [146, 66] on button "Initiatives ( 0 )" at bounding box center [146, 62] width 35 height 10
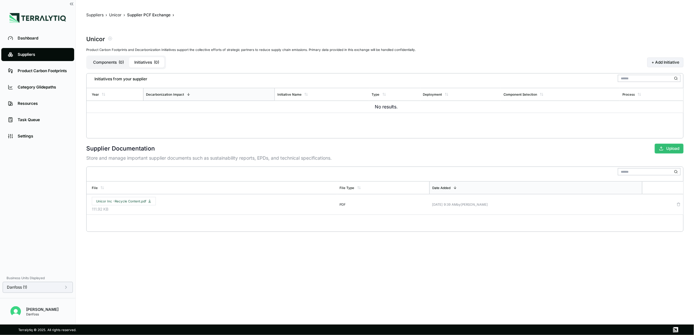
click at [663, 149] on icon "button" at bounding box center [661, 148] width 5 height 5
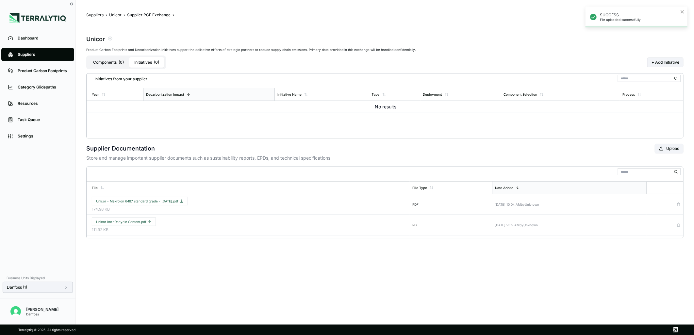
drag, startPoint x: 47, startPoint y: 59, endPoint x: 63, endPoint y: 58, distance: 16.7
click at [47, 59] on link "Suppliers" at bounding box center [37, 54] width 73 height 13
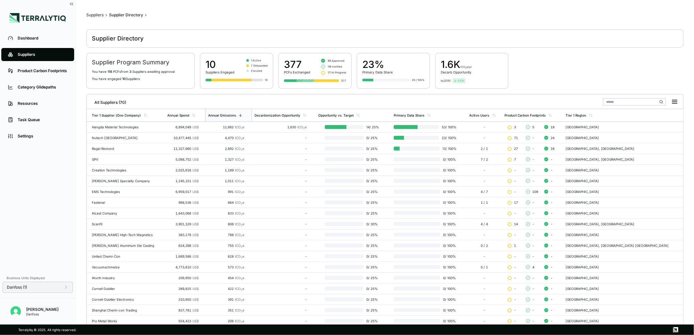
click at [618, 102] on input "text" at bounding box center [634, 101] width 63 height 7
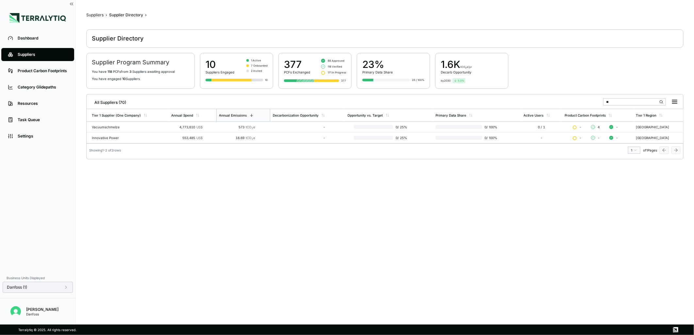
type input "**"
drag, startPoint x: 579, startPoint y: 201, endPoint x: 592, endPoint y: 198, distance: 13.5
click at [581, 201] on main "Suppliers › Supplier Directory › Supplier Directory Supplier Program Summary Yo…" at bounding box center [384, 164] width 597 height 304
click at [113, 124] on td "Vacuumschmelze" at bounding box center [128, 127] width 82 height 11
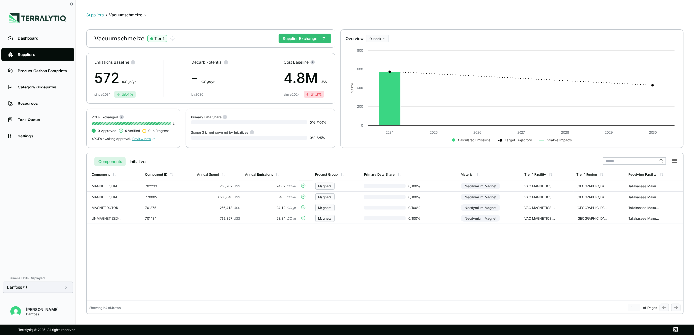
click at [95, 13] on button "Suppliers" at bounding box center [94, 14] width 17 height 5
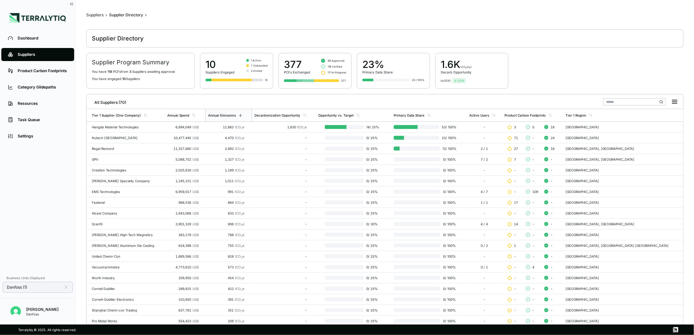
click at [628, 100] on input "text" at bounding box center [634, 101] width 63 height 7
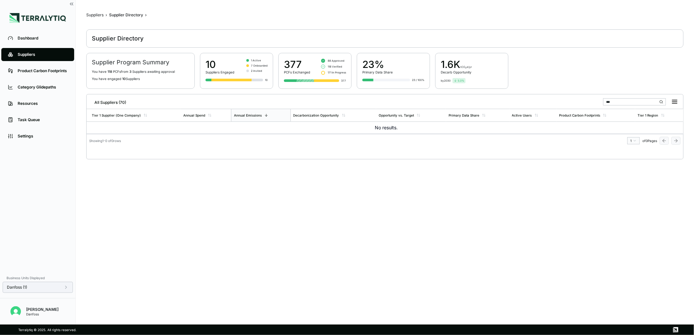
type input "***"
click at [595, 252] on main "Suppliers › Supplier Directory › Supplier Directory Supplier Program Summary Yo…" at bounding box center [384, 164] width 597 height 304
